Goal: Entertainment & Leisure: Browse casually

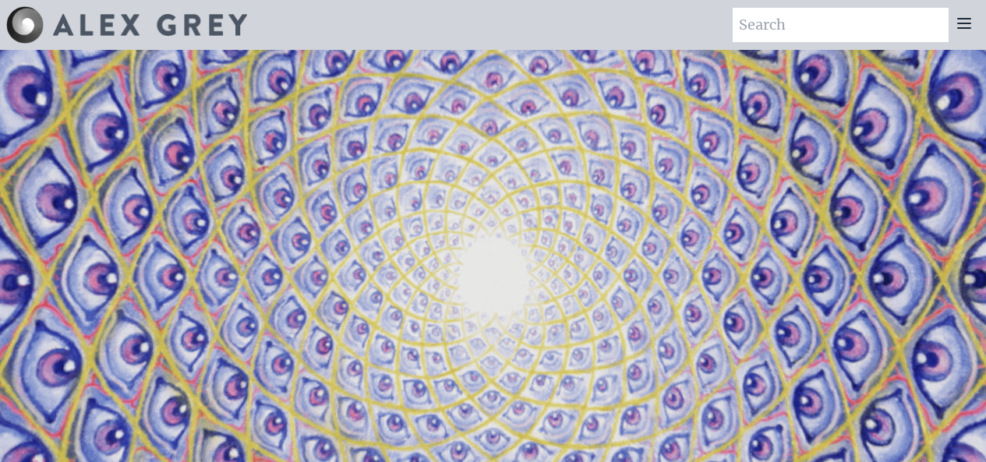
click at [966, 23] on icon at bounding box center [964, 23] width 12 height 9
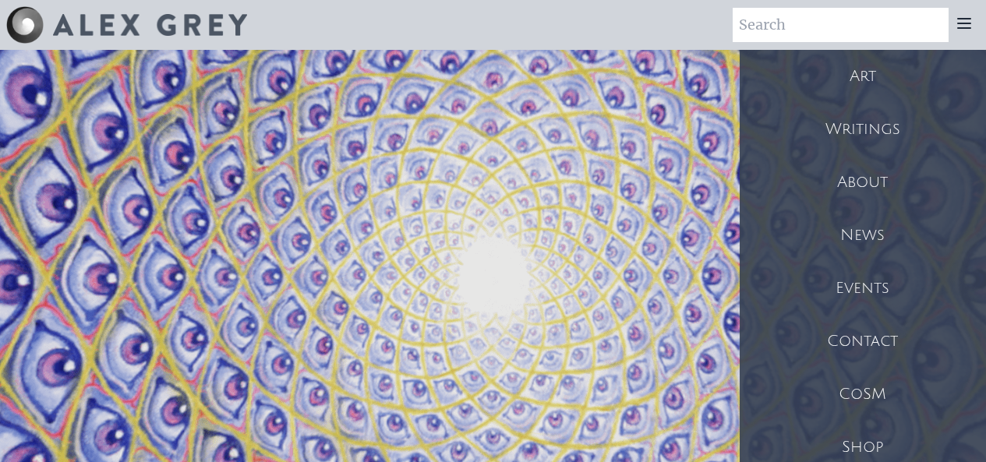
click at [876, 77] on div "Art" at bounding box center [863, 76] width 246 height 53
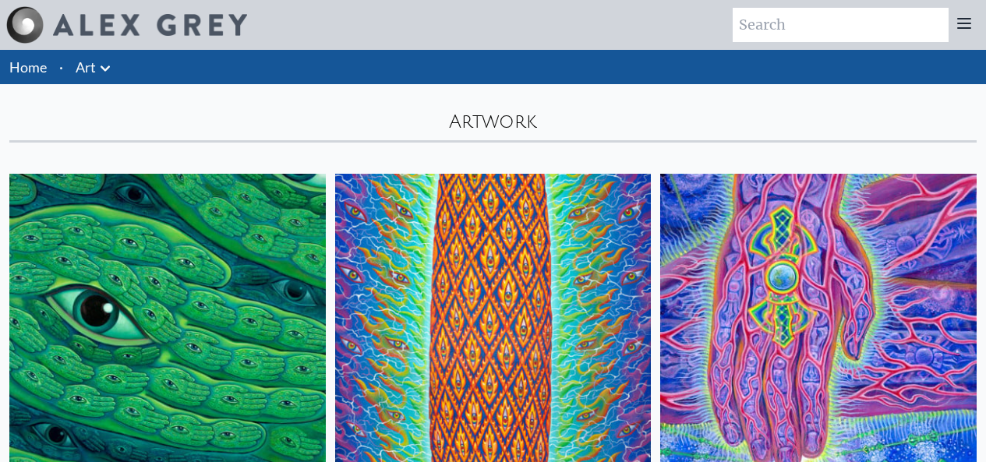
click at [37, 73] on link "Home" at bounding box center [27, 66] width 37 height 17
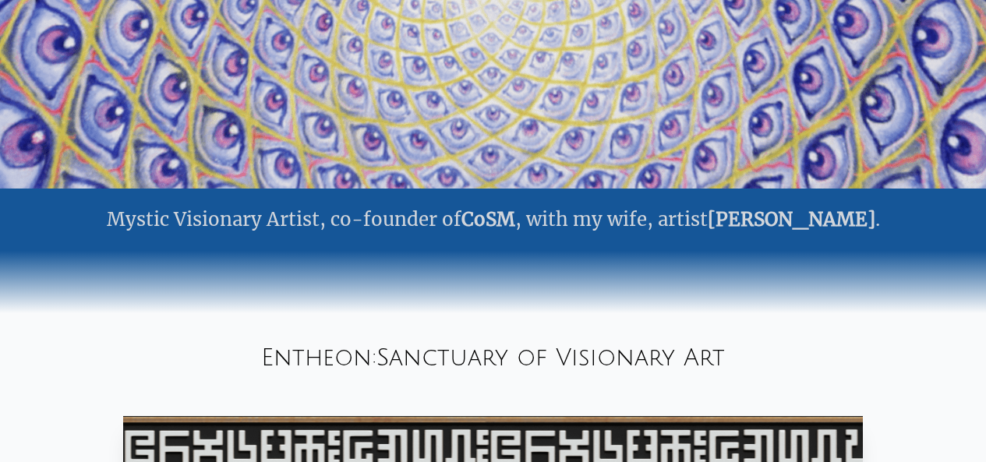
scroll to position [324, 0]
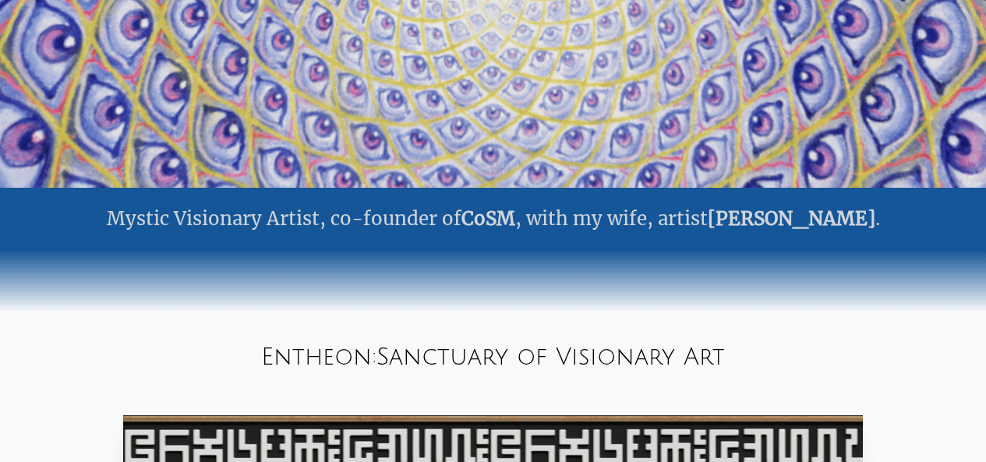
click at [818, 222] on link "Allyson Grey" at bounding box center [792, 219] width 168 height 24
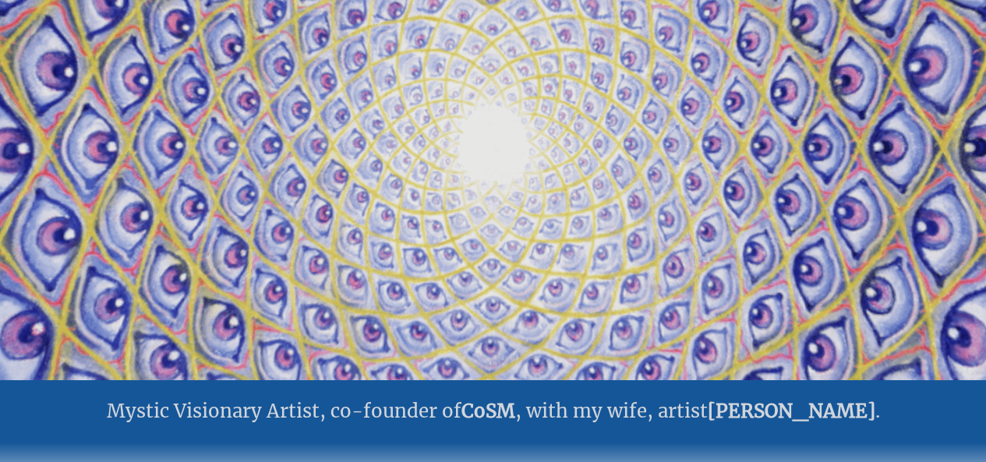
scroll to position [0, 0]
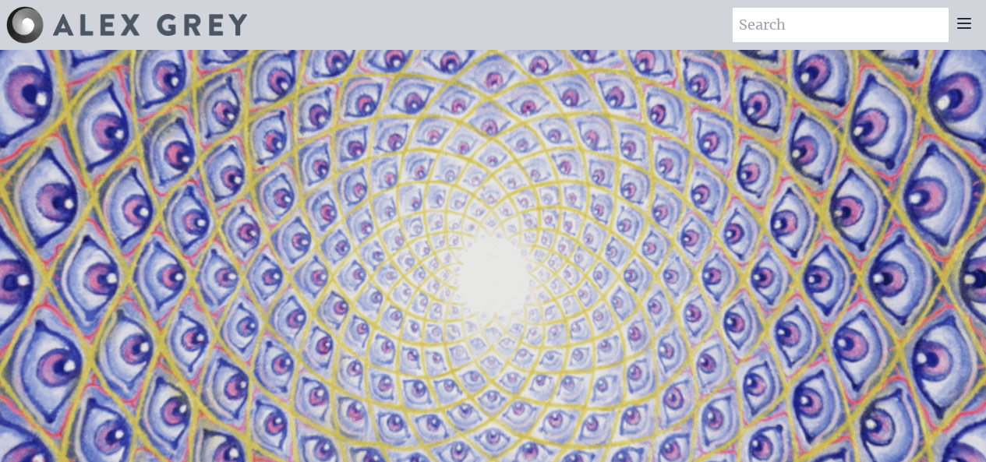
click at [964, 23] on icon at bounding box center [964, 23] width 12 height 9
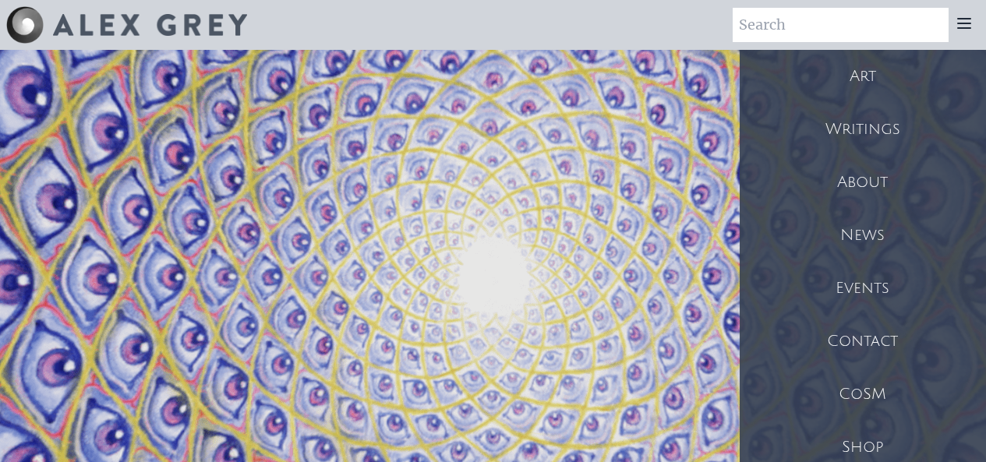
click at [904, 84] on div "Art" at bounding box center [863, 76] width 246 height 53
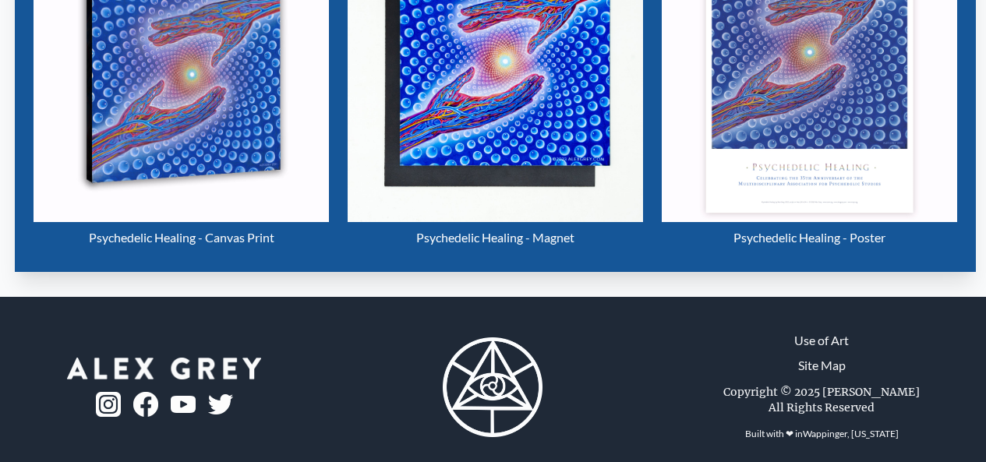
scroll to position [770, 0]
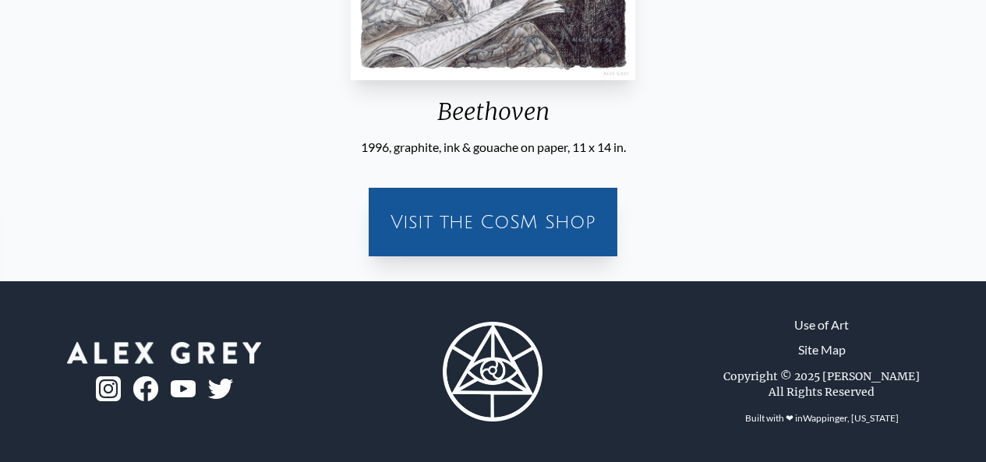
scroll to position [437, 0]
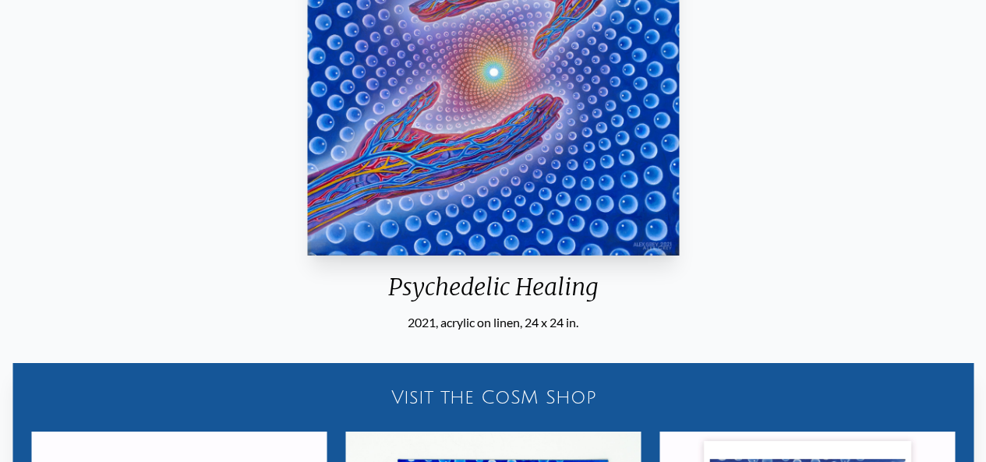
scroll to position [261, 0]
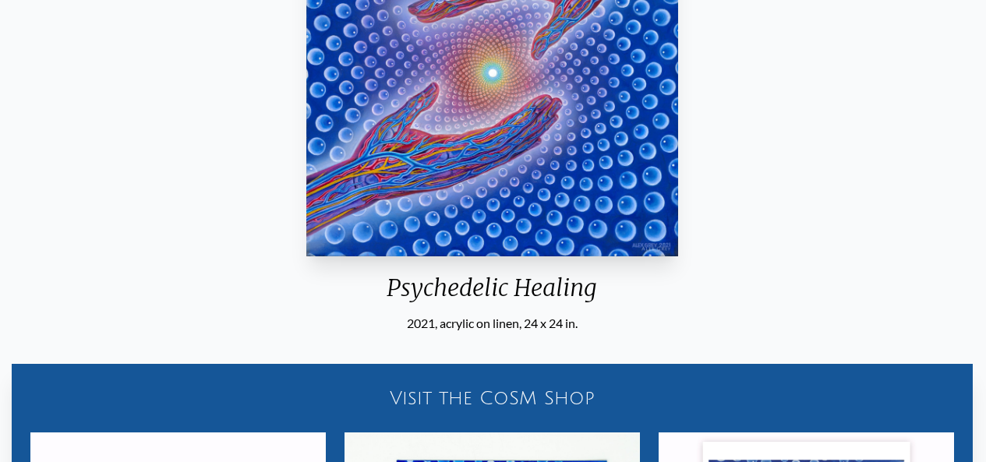
click at [450, 193] on img "1 / 15" at bounding box center [491, 71] width 371 height 369
click at [464, 217] on img "1 / 15" at bounding box center [491, 71] width 371 height 369
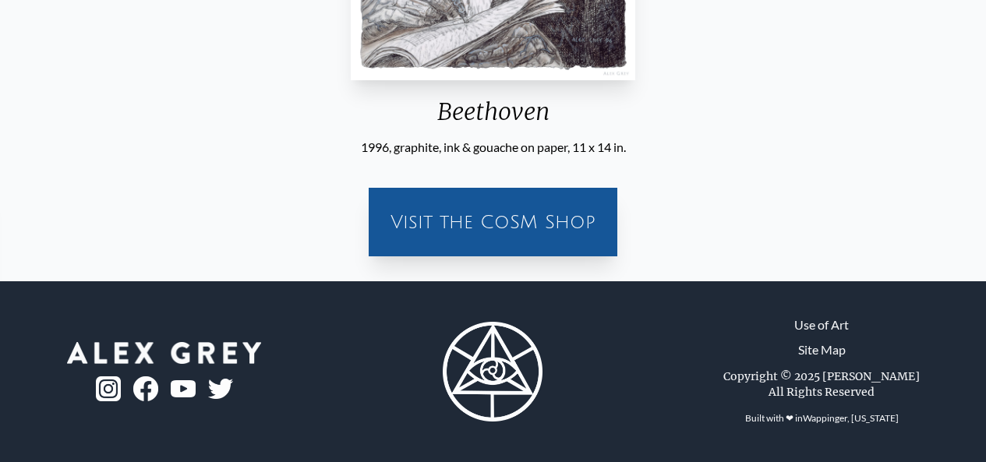
scroll to position [447, 0]
